Goal: Find specific page/section: Find specific page/section

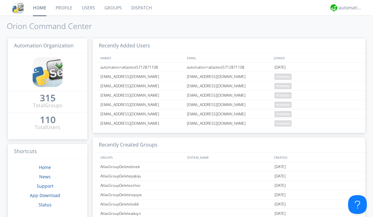
click at [141, 8] on link "Dispatch" at bounding box center [142, 8] width 30 height 16
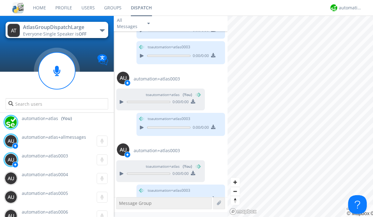
scroll to position [605, 0]
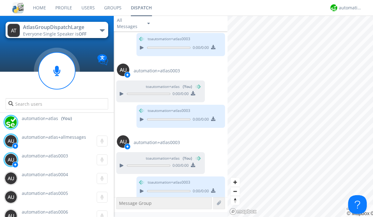
click at [102, 30] on div "button" at bounding box center [102, 30] width 5 height 2
click at [0, 0] on span "AtlasGroupDispatch" at bounding box center [0, 0] width 0 height 0
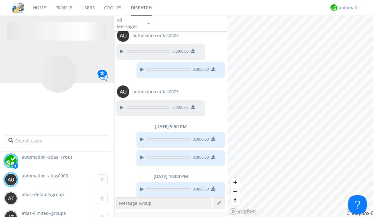
scroll to position [463, 0]
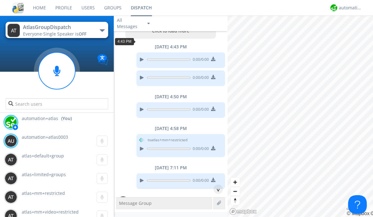
scroll to position [30, 0]
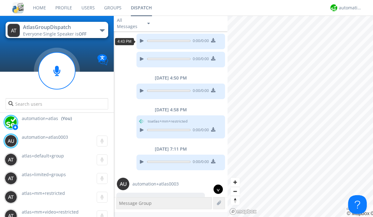
click at [216, 189] on div "^" at bounding box center [218, 188] width 9 height 9
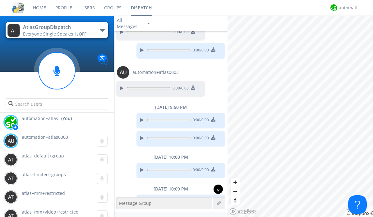
scroll to position [463, 0]
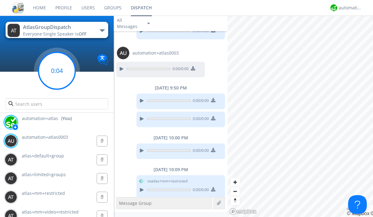
click at [57, 71] on g at bounding box center [57, 70] width 37 height 37
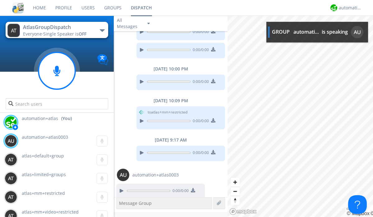
scroll to position [532, 0]
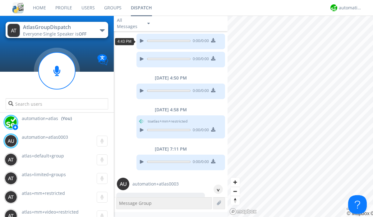
scroll to position [11, 0]
click at [216, 189] on div "^" at bounding box center [218, 188] width 9 height 9
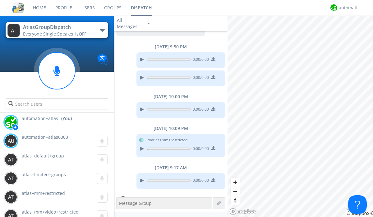
scroll to position [514, 0]
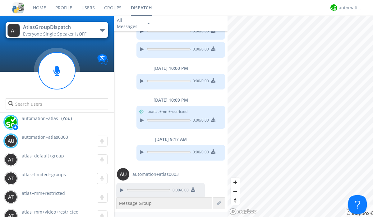
click at [102, 30] on div "button" at bounding box center [102, 30] width 5 height 2
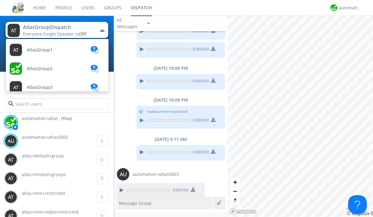
click at [48, 52] on span "AtlasGroupDispatch2" at bounding box center [40, 50] width 26 height 5
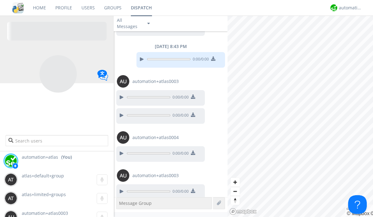
scroll to position [485, 0]
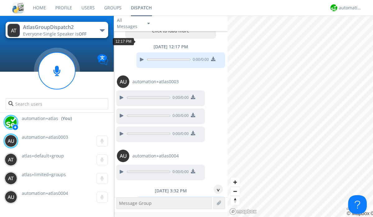
scroll to position [30, 0]
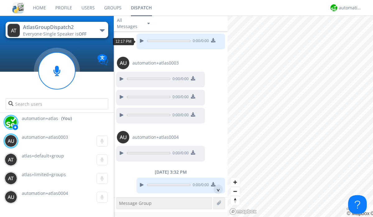
click at [216, 189] on div "^" at bounding box center [218, 188] width 9 height 9
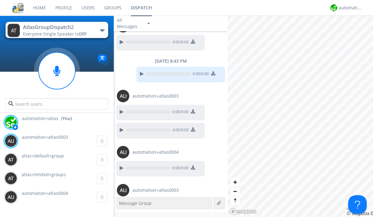
scroll to position [485, 0]
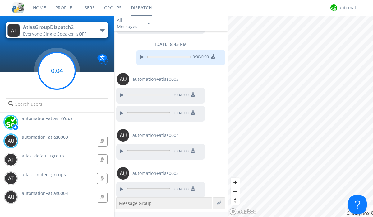
click at [57, 71] on g at bounding box center [57, 70] width 37 height 37
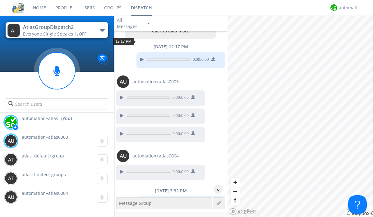
scroll to position [30, 0]
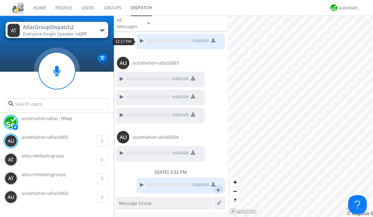
click at [216, 189] on div "^" at bounding box center [218, 188] width 9 height 9
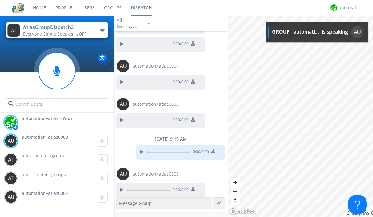
scroll to position [554, 0]
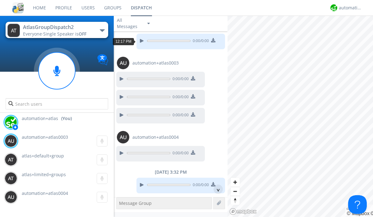
scroll to position [11, 0]
click at [216, 189] on div "^" at bounding box center [218, 188] width 9 height 9
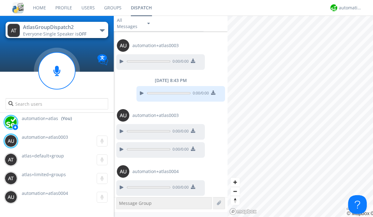
scroll to position [536, 0]
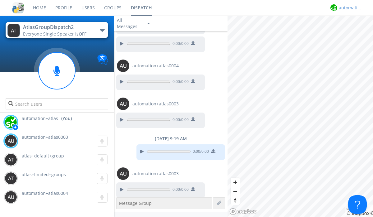
click at [349, 8] on div "automation+atlas" at bounding box center [350, 8] width 23 height 6
